Goal: Transaction & Acquisition: Purchase product/service

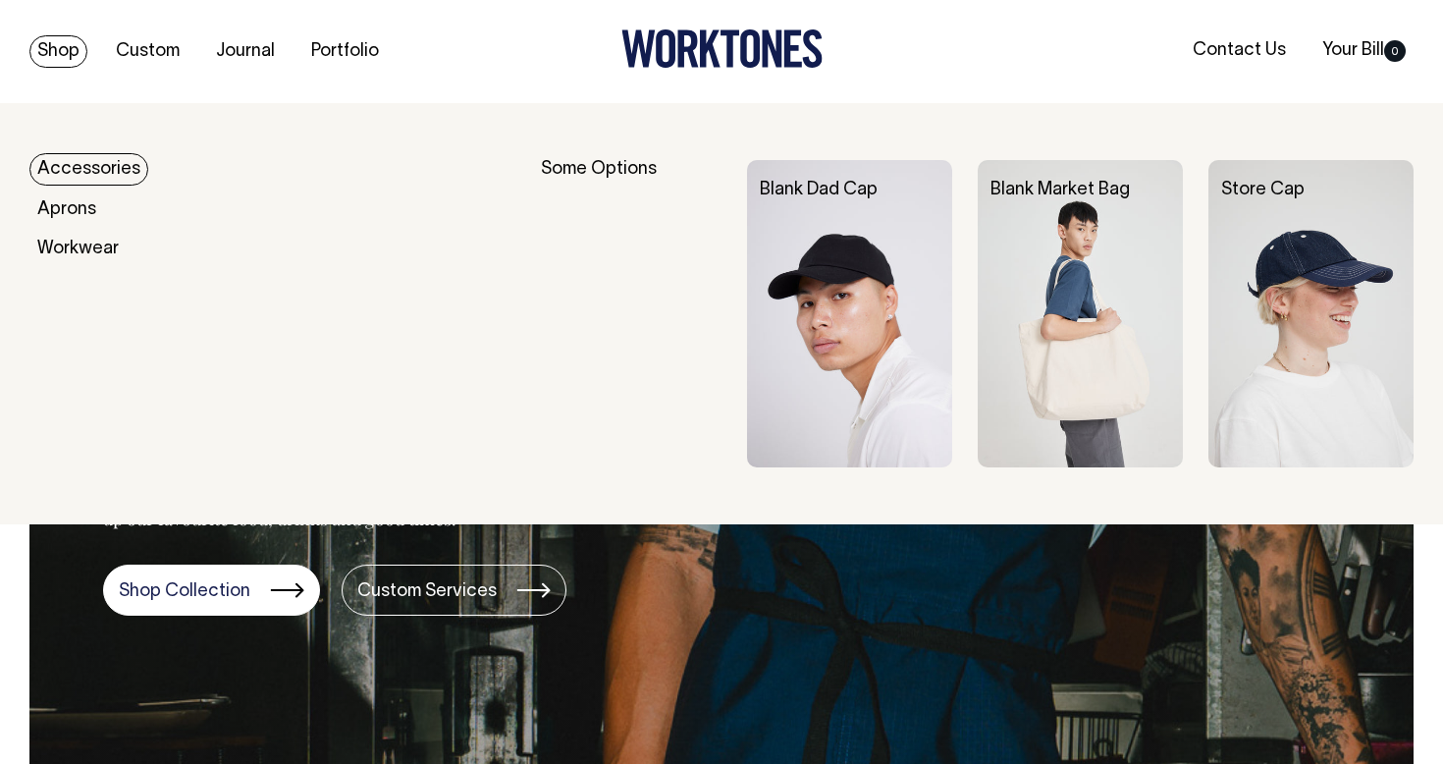
click at [51, 50] on link "Shop" at bounding box center [58, 51] width 58 height 32
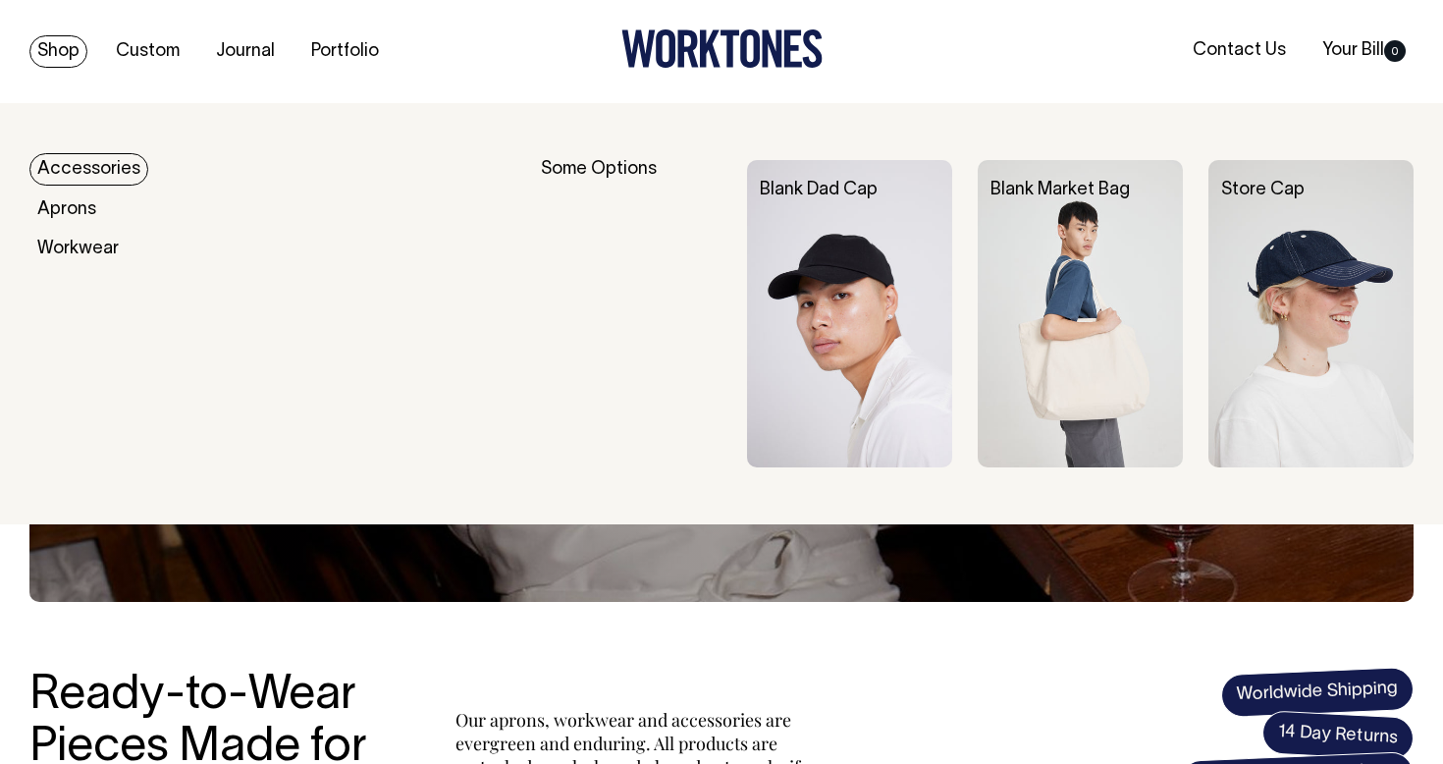
click at [71, 168] on link "Accessories" at bounding box center [88, 169] width 119 height 32
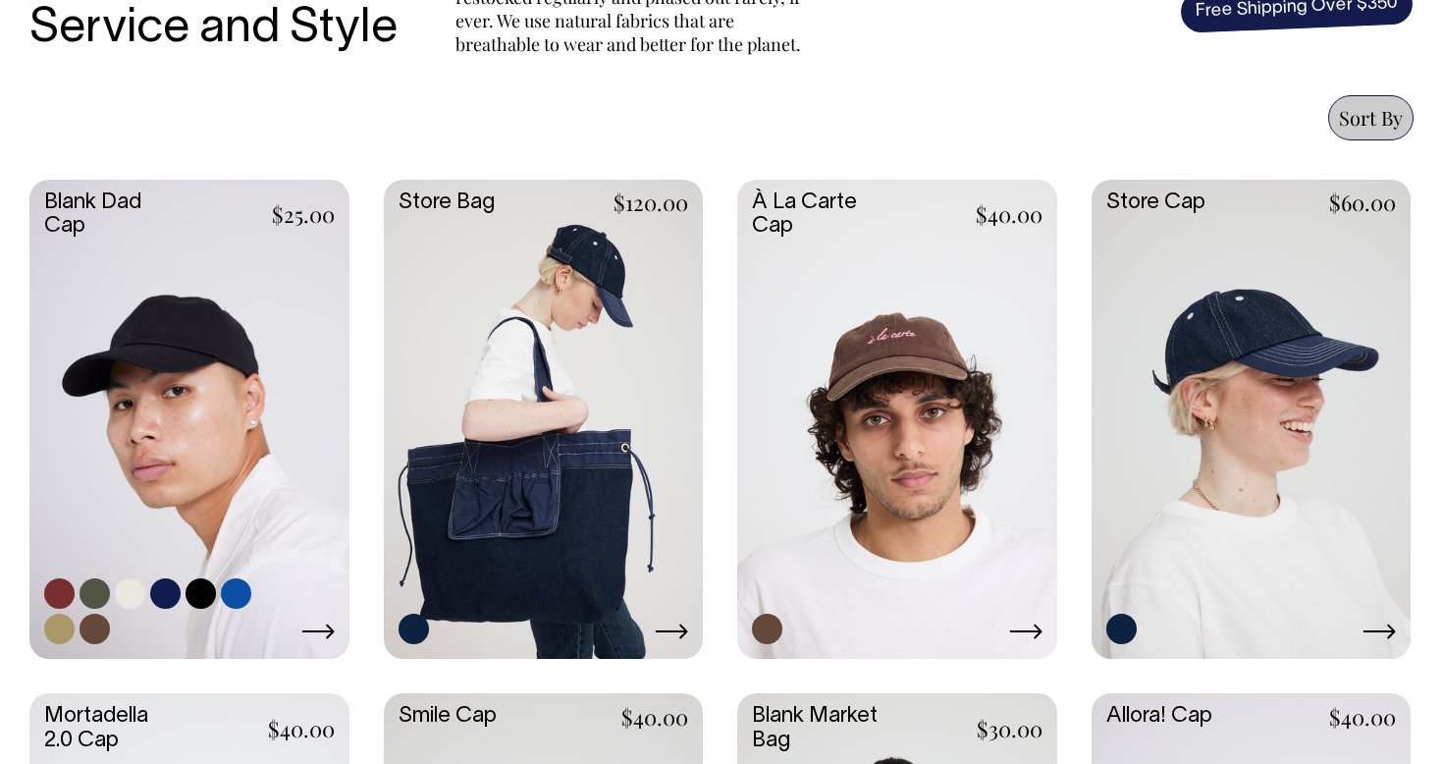
click at [186, 365] on link at bounding box center [189, 417] width 320 height 475
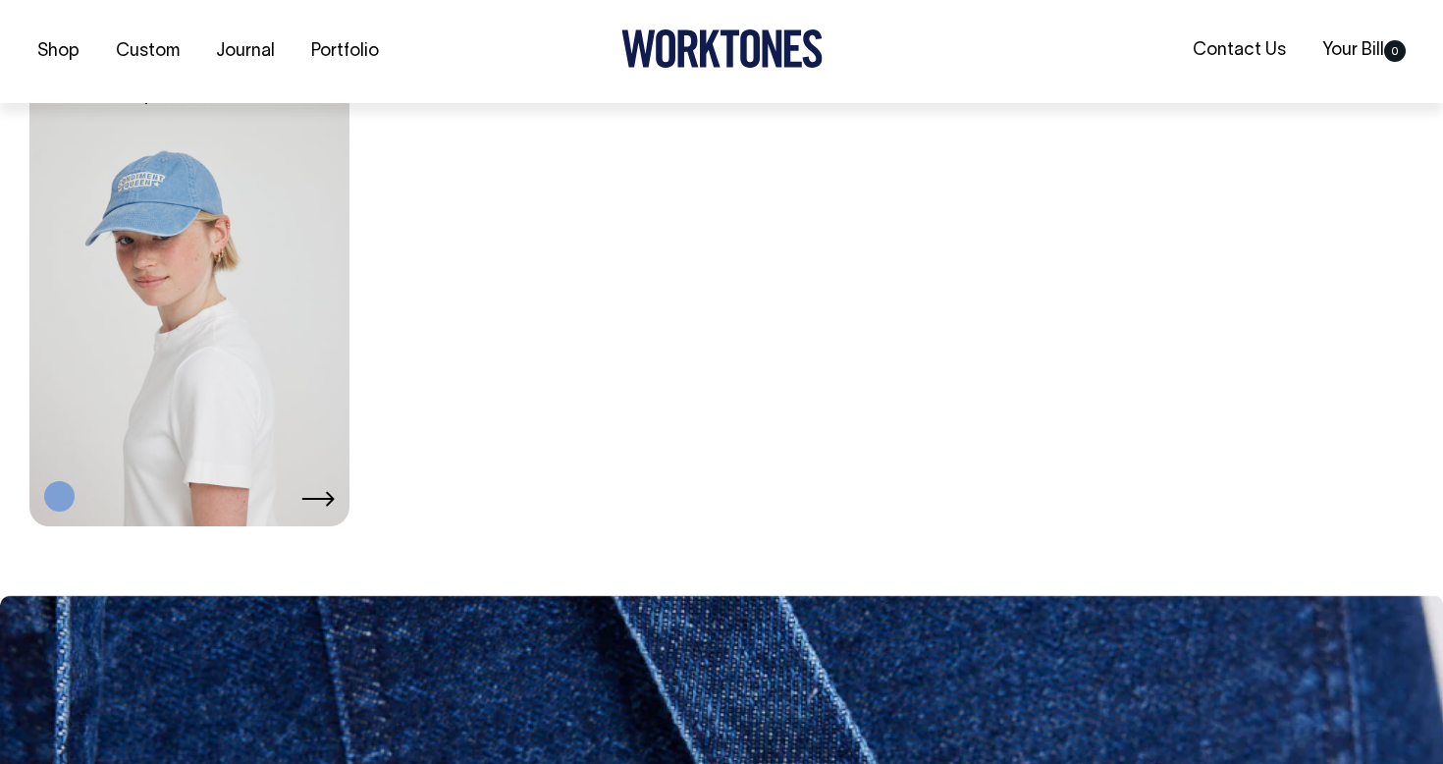
scroll to position [2444, 0]
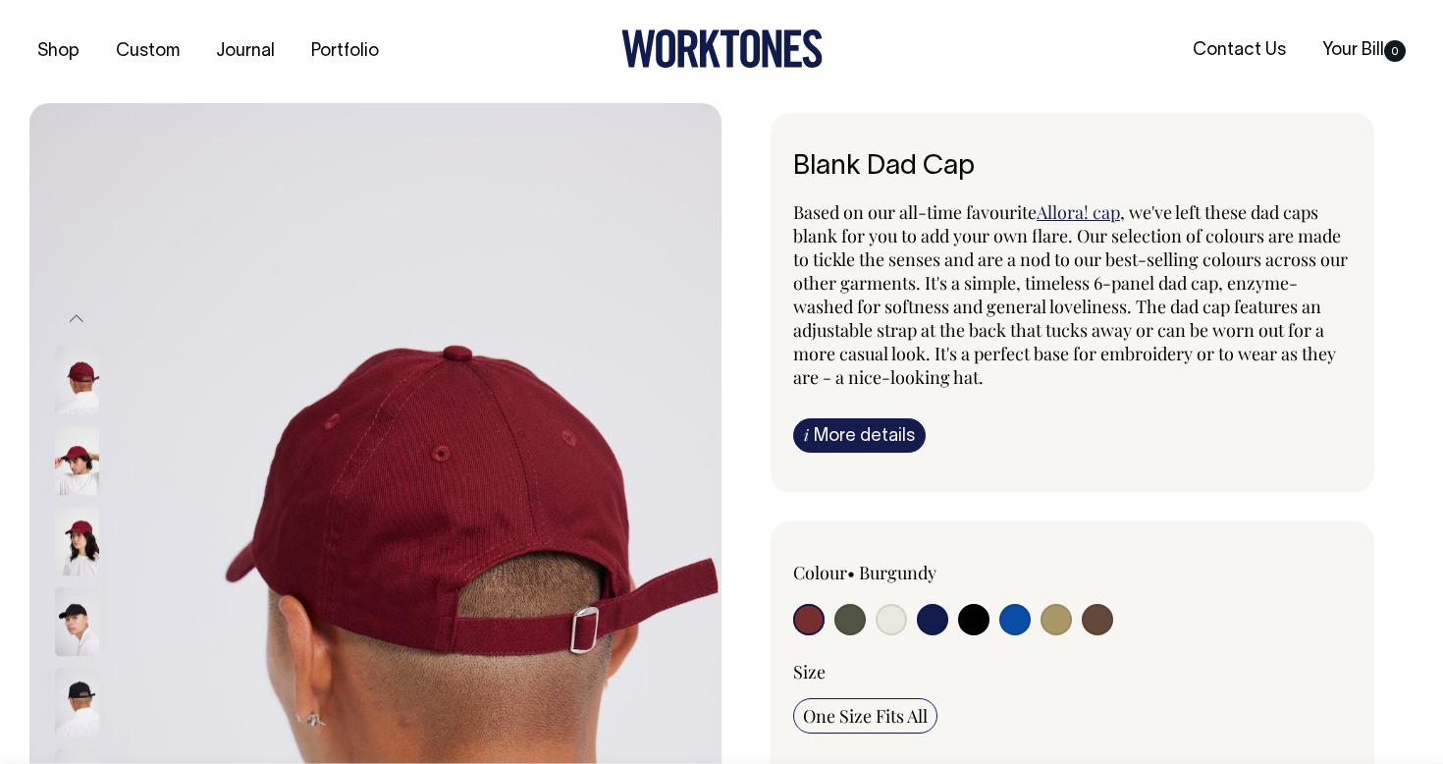
click at [972, 622] on input "radio" at bounding box center [973, 619] width 31 height 31
radio input "true"
select select "Black"
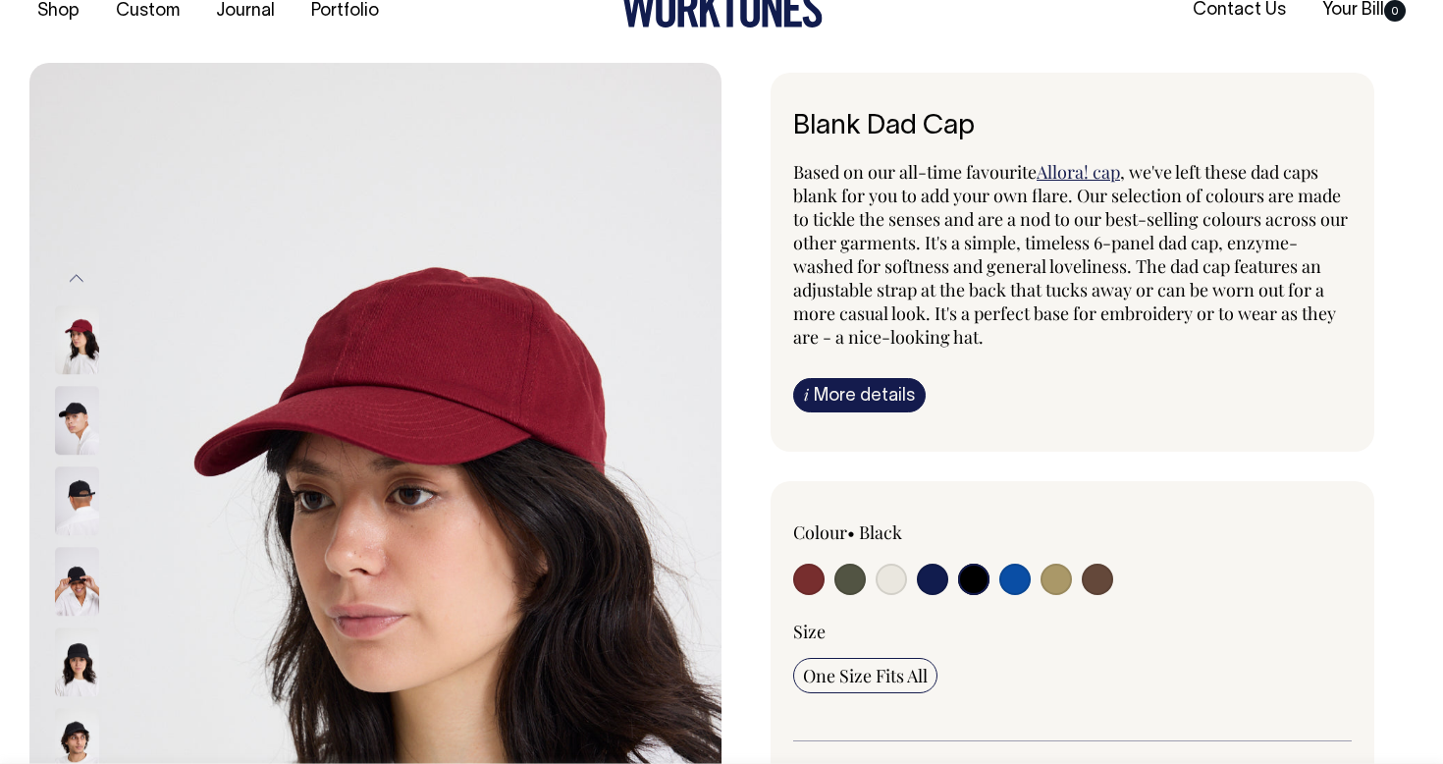
click at [68, 430] on img at bounding box center [77, 421] width 44 height 69
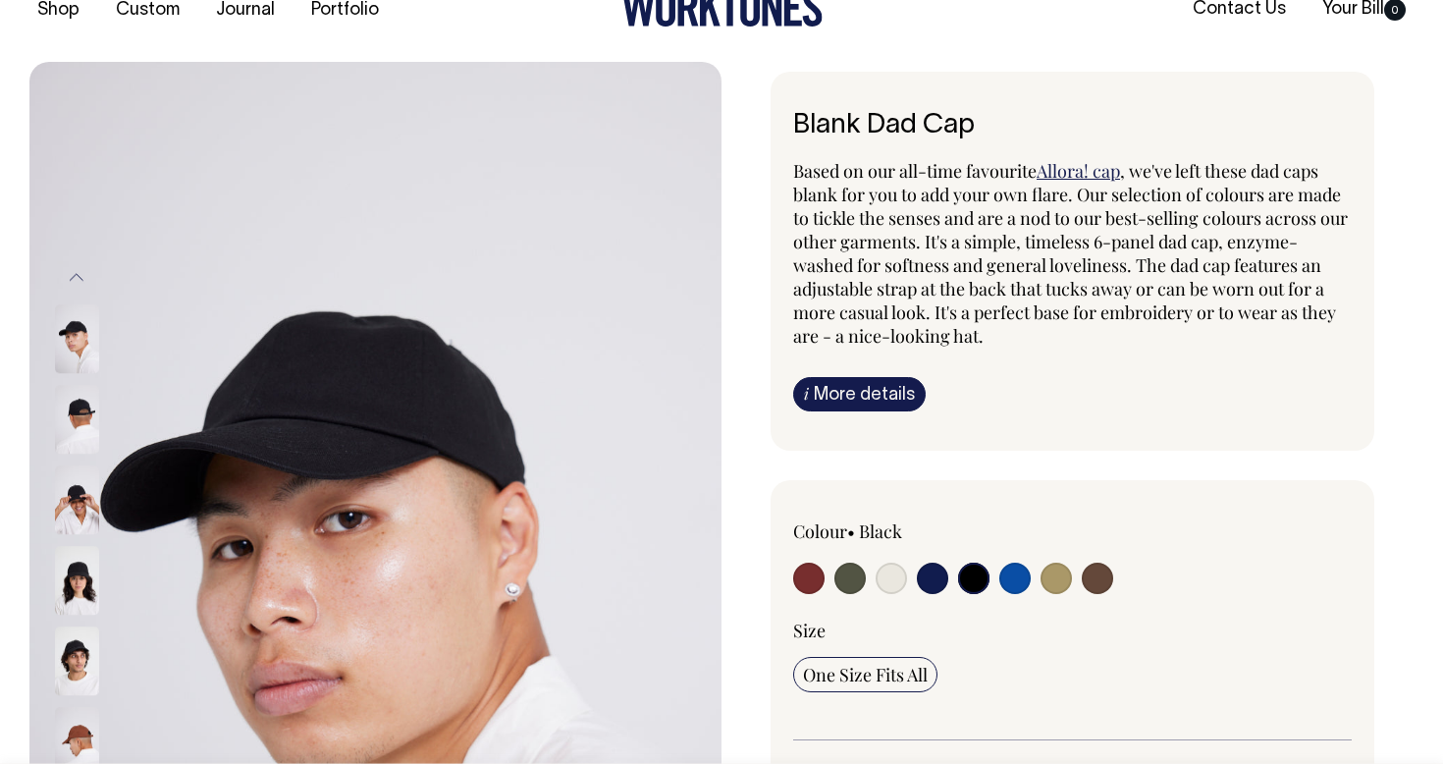
click at [78, 512] on img at bounding box center [77, 500] width 44 height 69
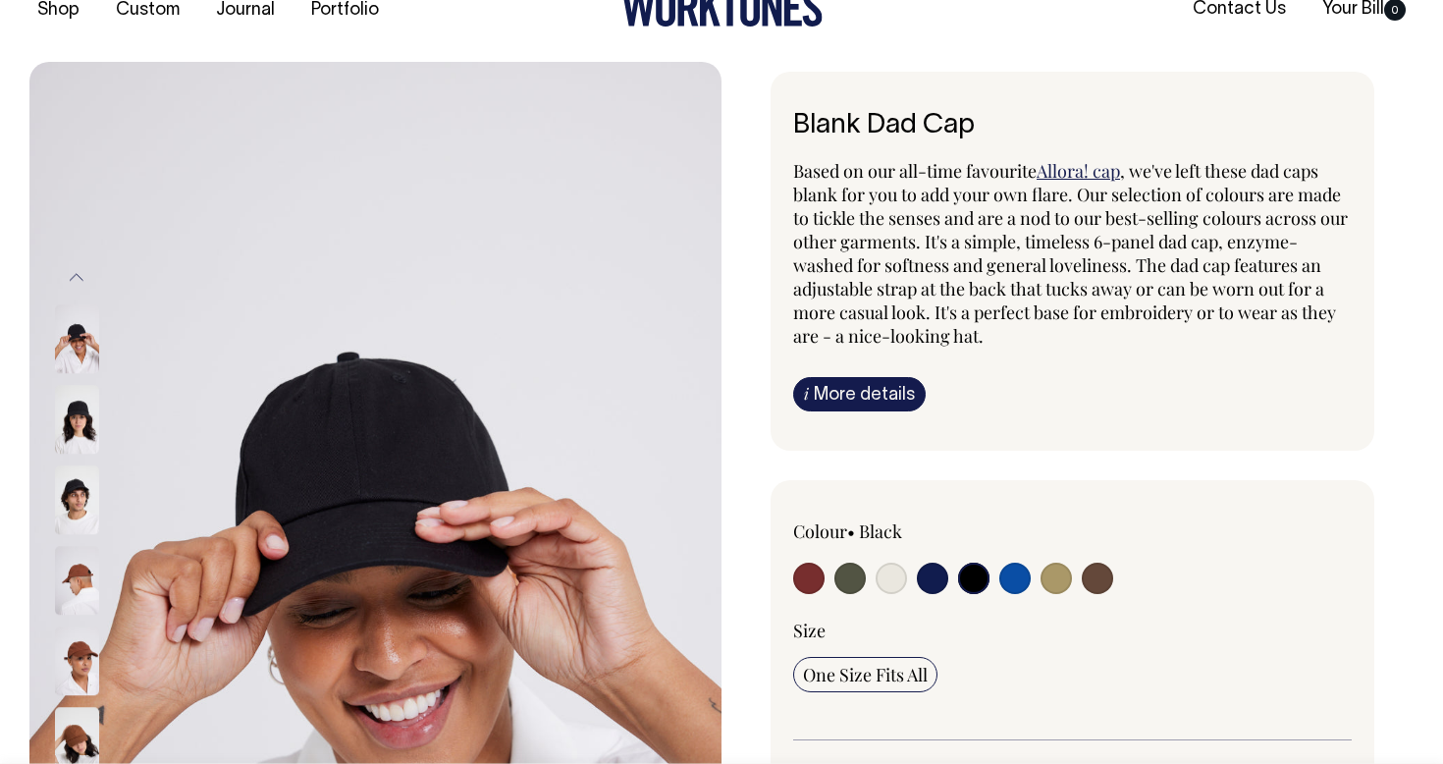
click at [77, 494] on img at bounding box center [77, 500] width 44 height 69
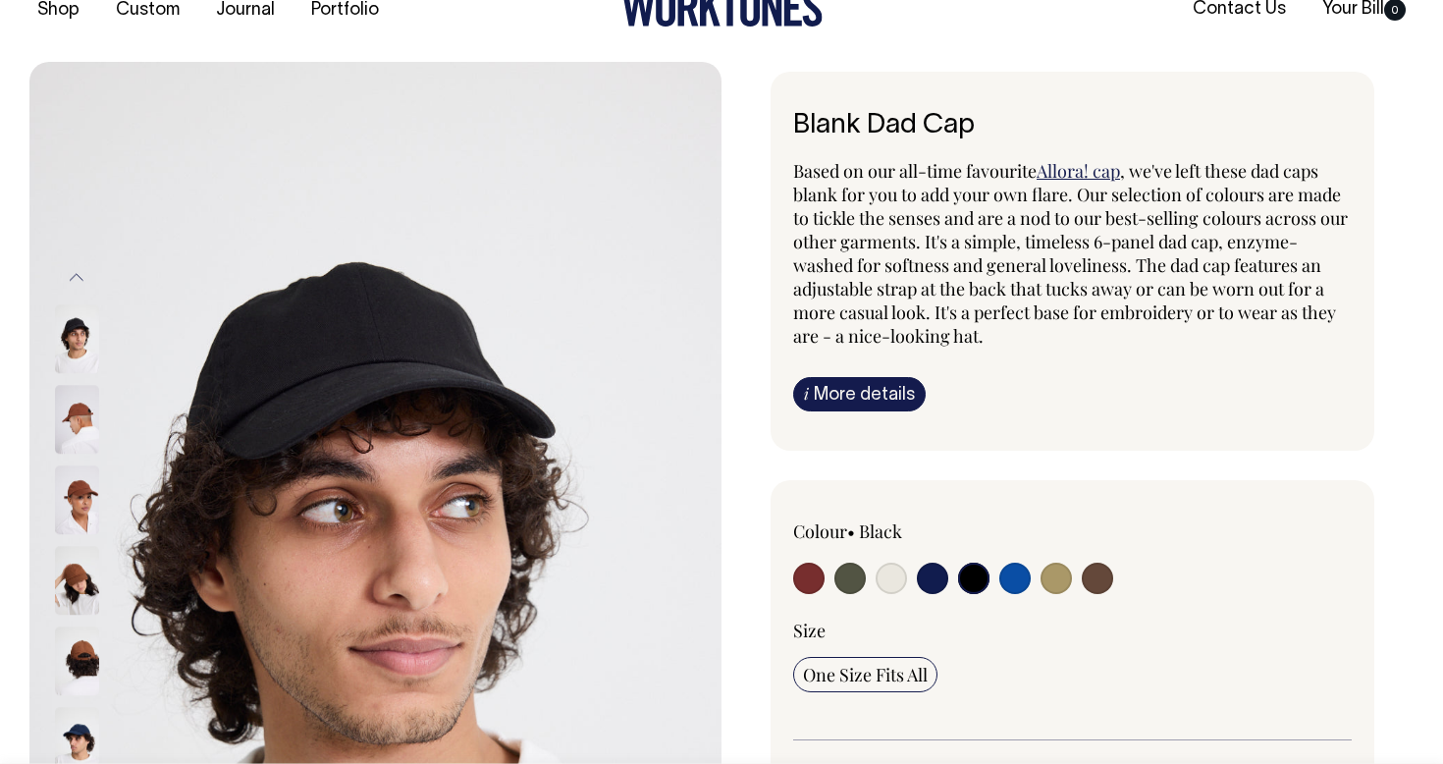
click at [74, 499] on img at bounding box center [77, 500] width 44 height 69
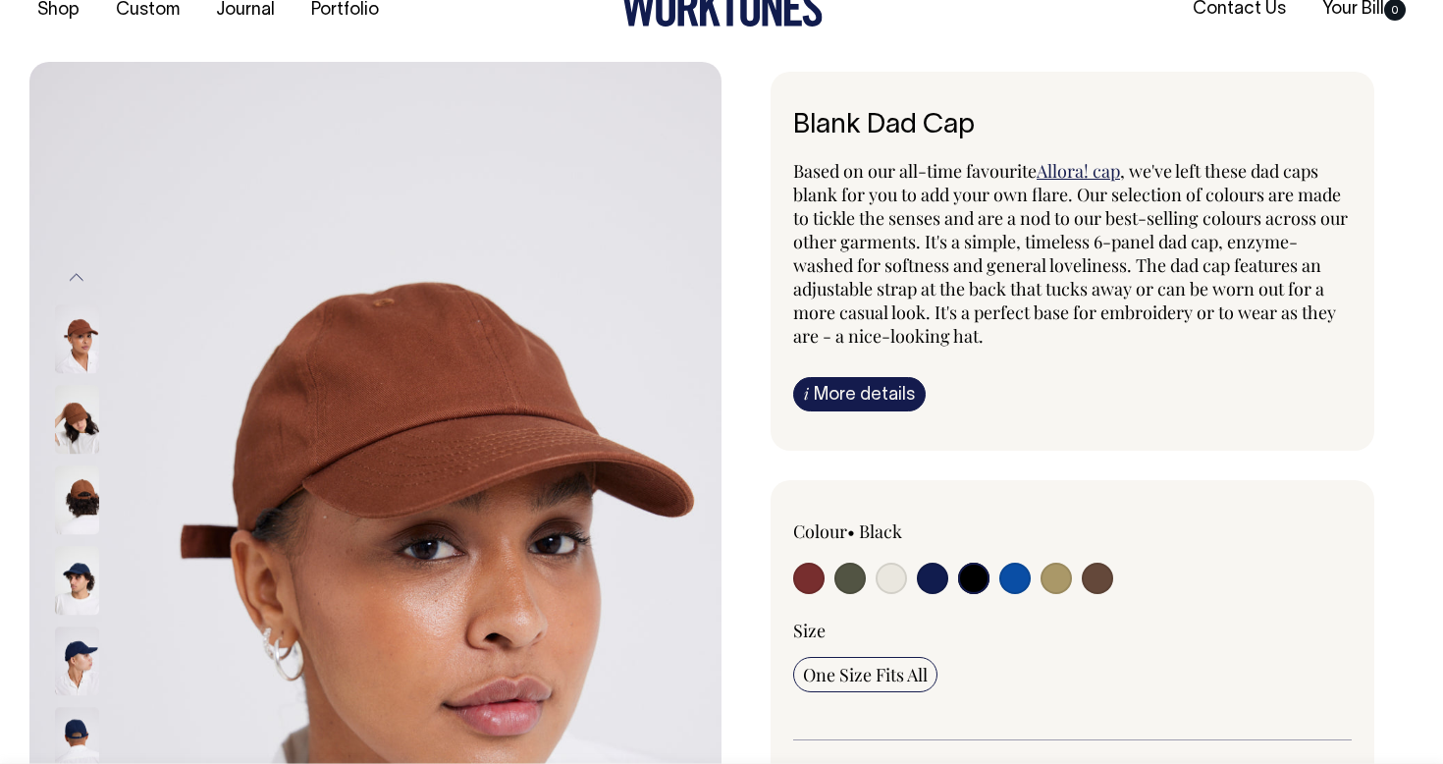
click at [76, 484] on img at bounding box center [77, 500] width 44 height 69
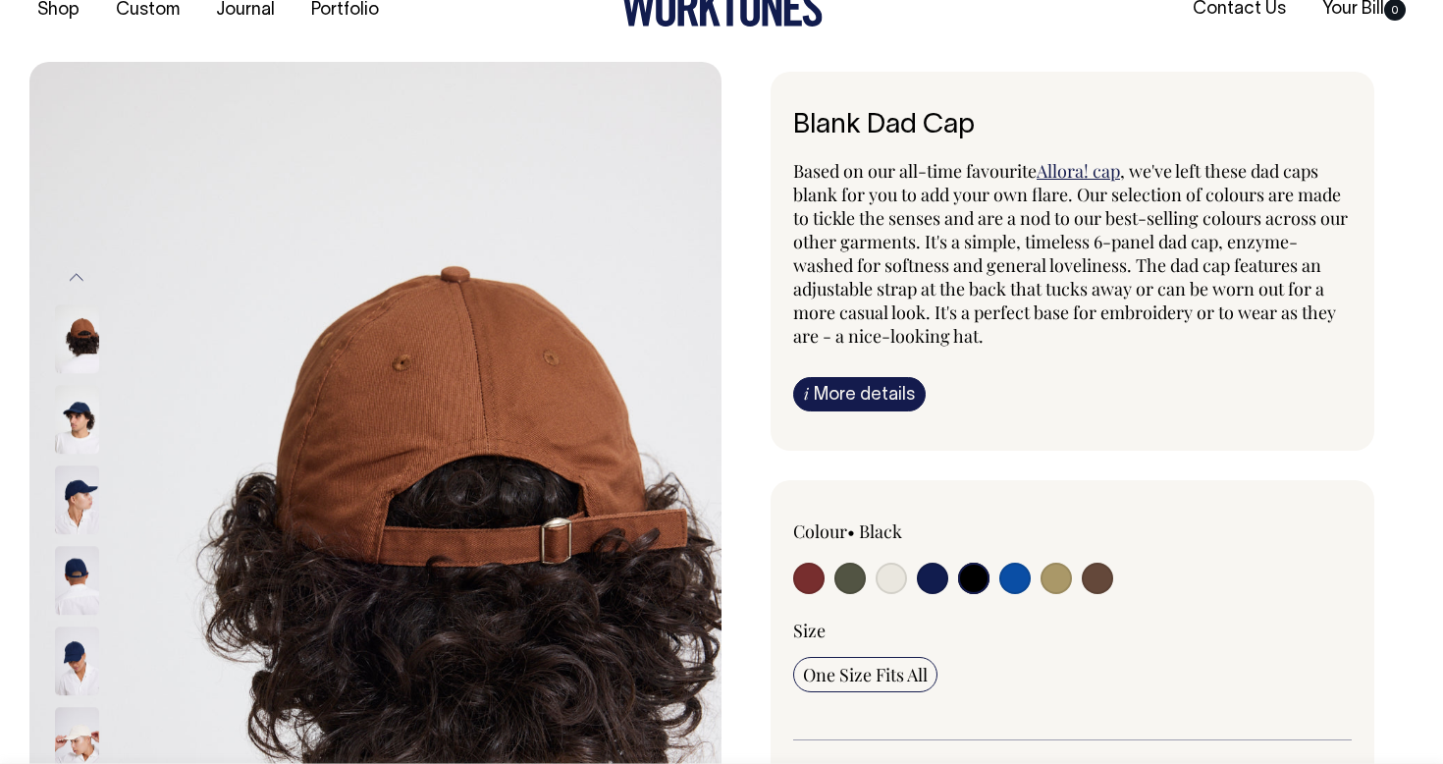
click at [77, 494] on img at bounding box center [77, 500] width 44 height 69
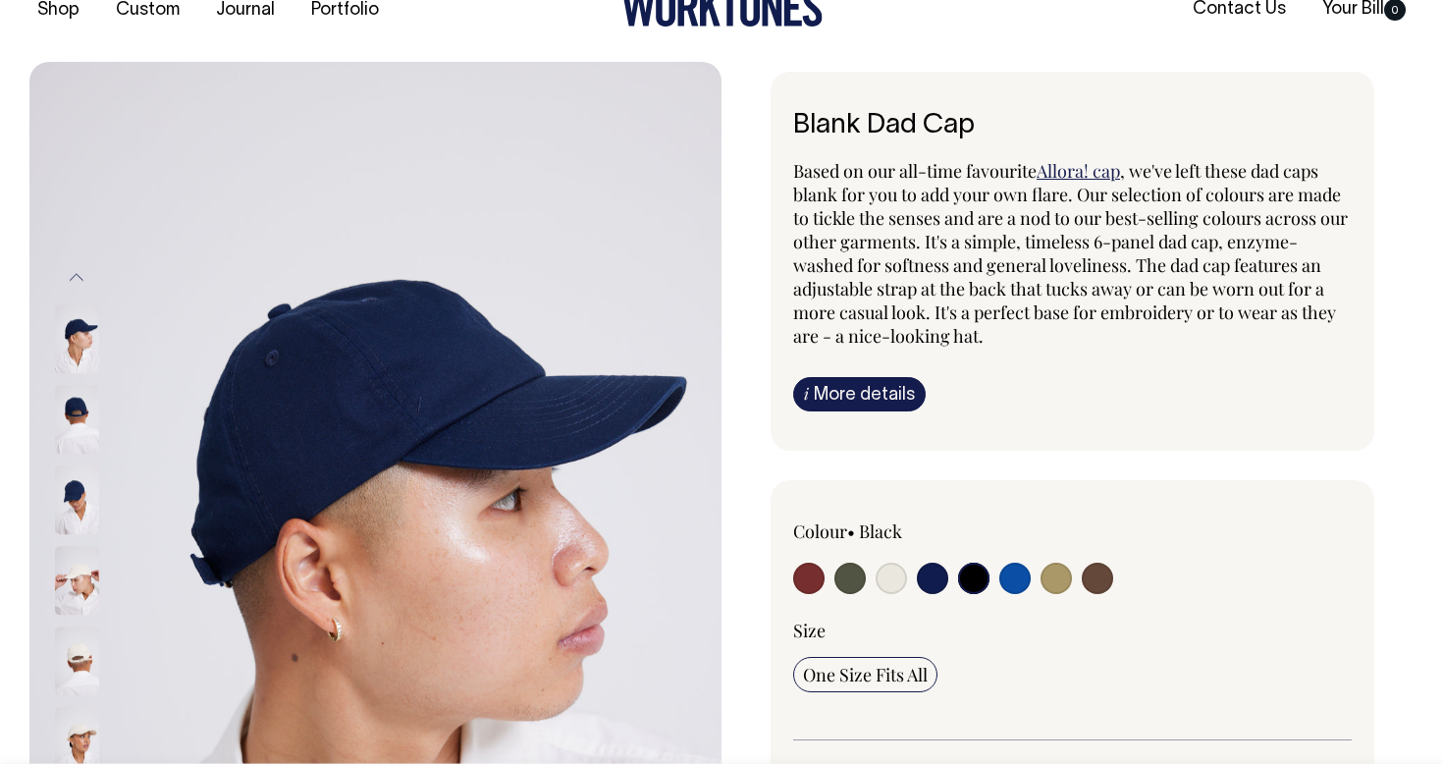
click at [78, 506] on img at bounding box center [77, 500] width 44 height 69
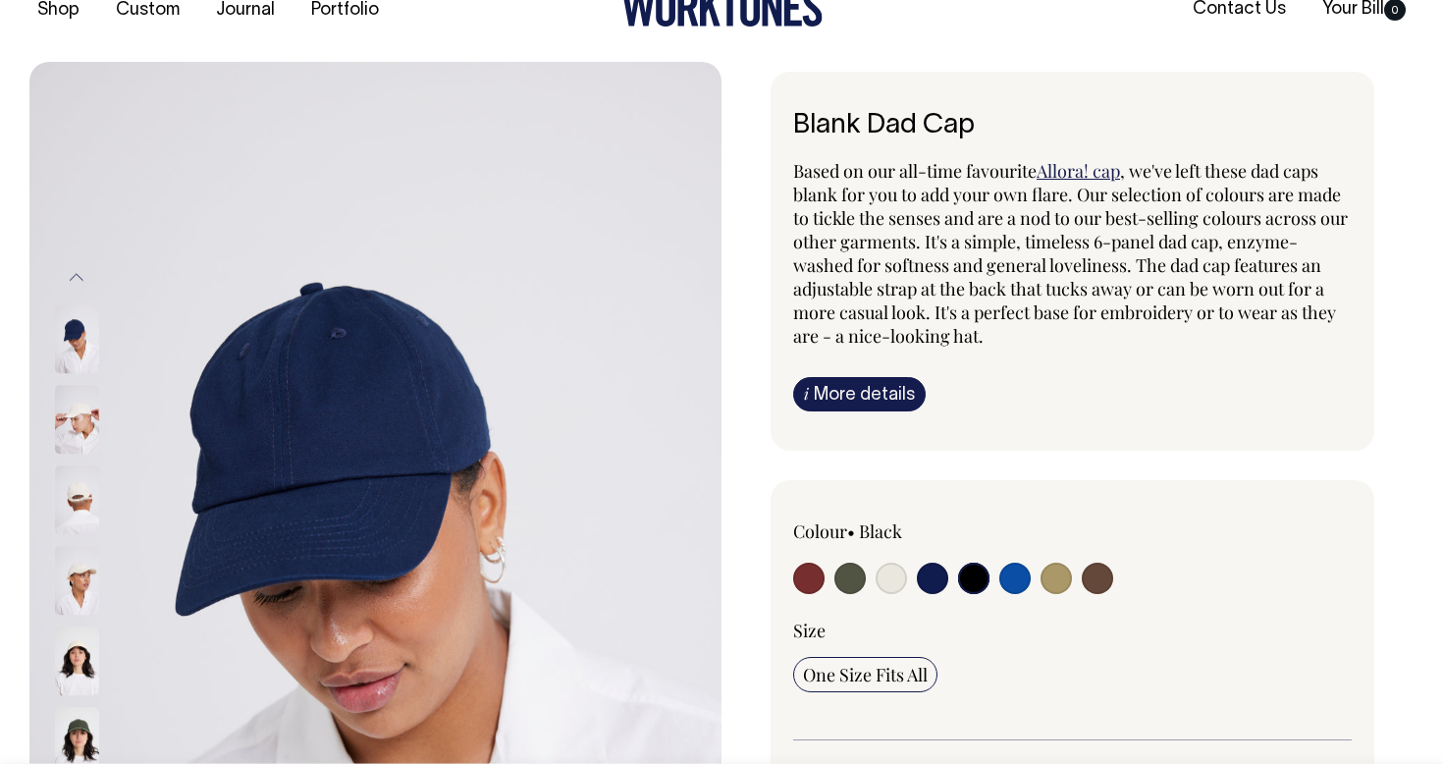
click at [969, 580] on input "radio" at bounding box center [973, 577] width 31 height 31
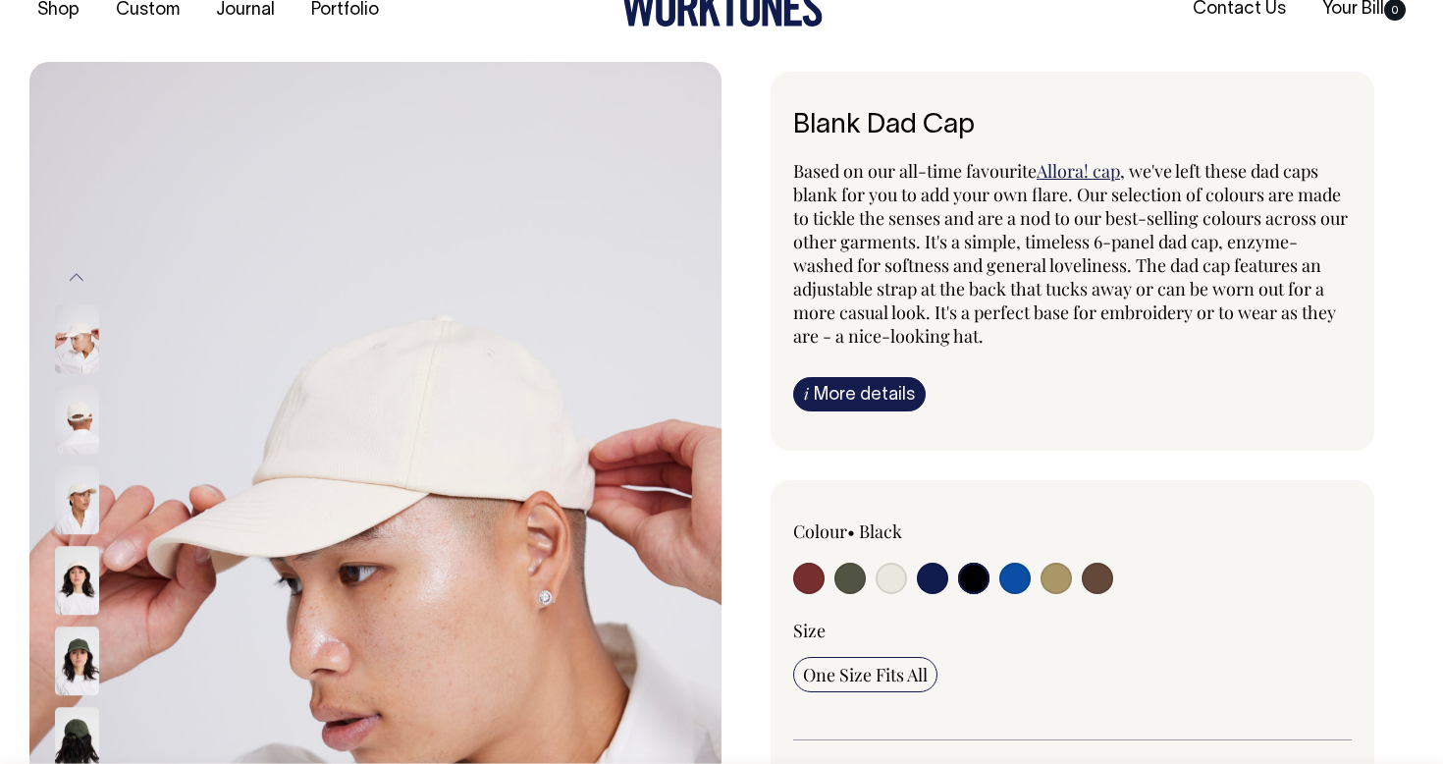
click at [91, 580] on img at bounding box center [77, 581] width 44 height 69
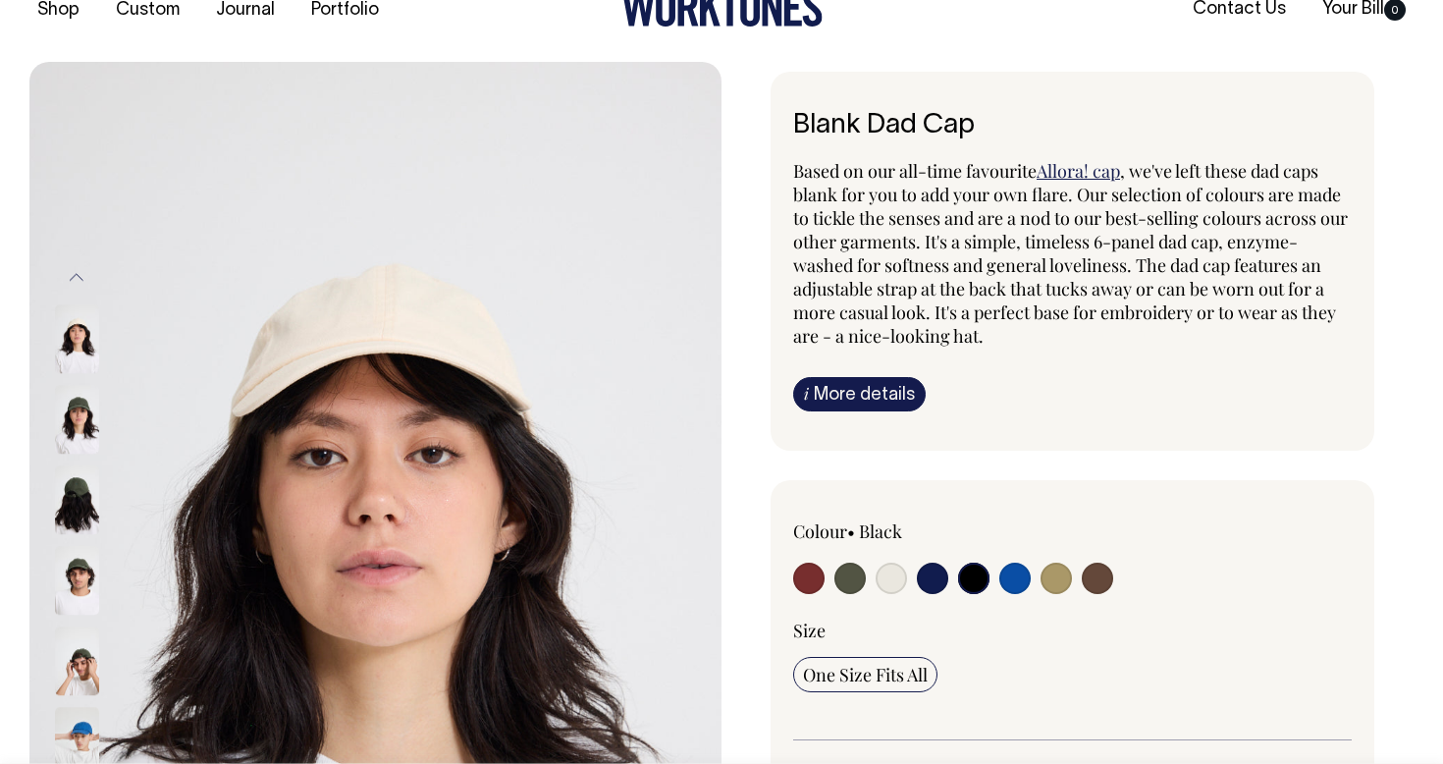
click at [89, 555] on img at bounding box center [77, 581] width 44 height 69
click at [76, 504] on img at bounding box center [77, 500] width 44 height 69
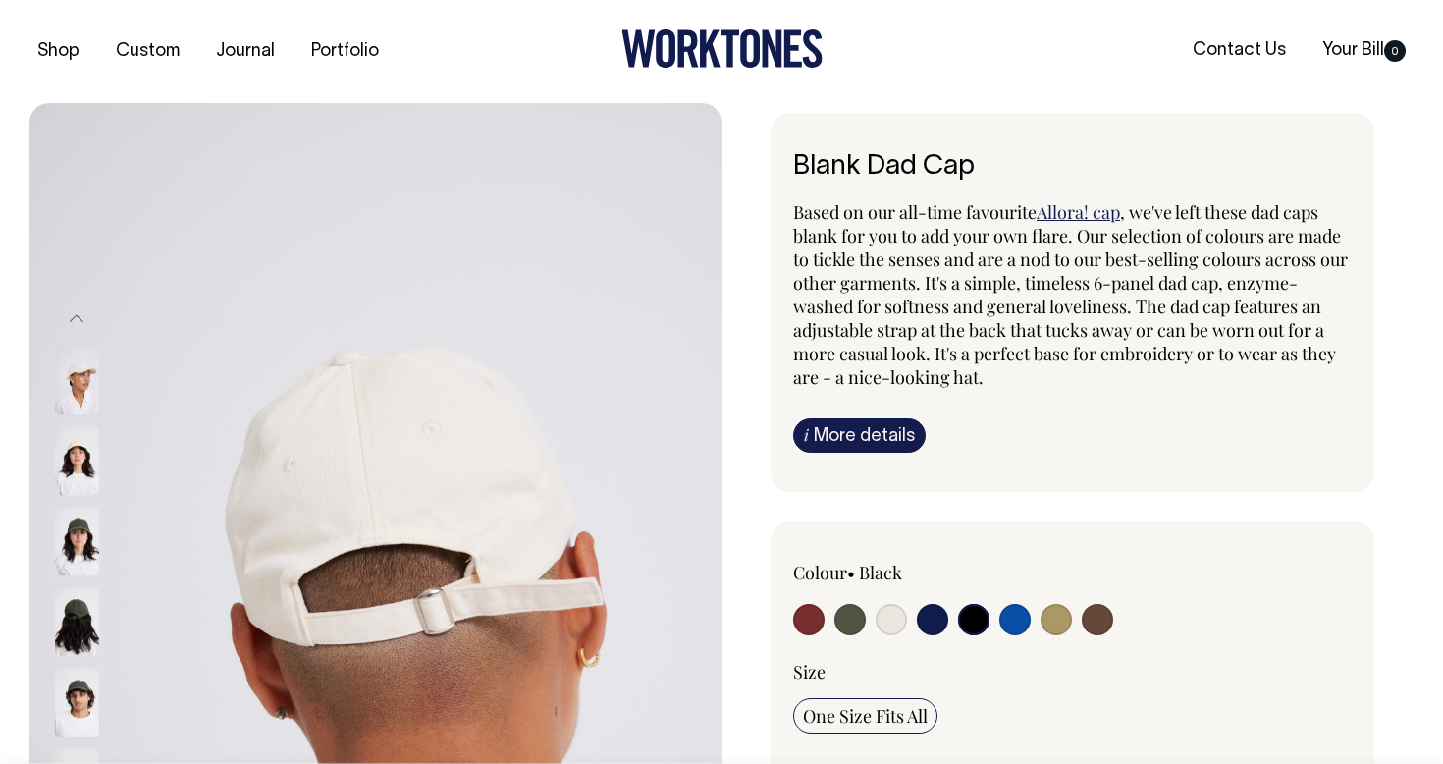
scroll to position [0, 0]
